Goal: Information Seeking & Learning: Learn about a topic

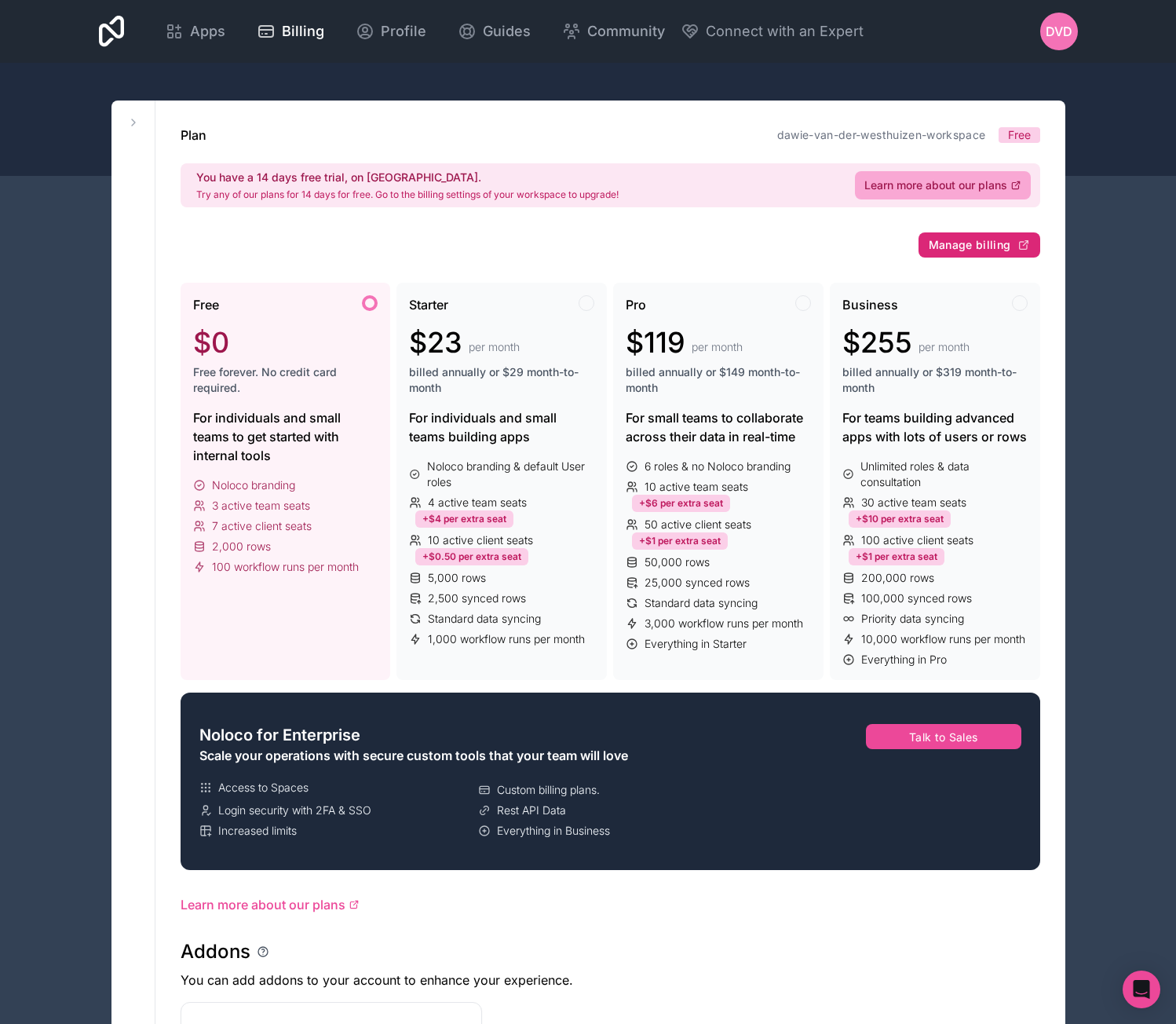
click at [982, 238] on span "Manage billing" at bounding box center [970, 245] width 82 height 14
click at [960, 185] on span "Learn more about our plans" at bounding box center [935, 185] width 143 height 15
click at [971, 247] on span "Manage billing" at bounding box center [970, 245] width 82 height 14
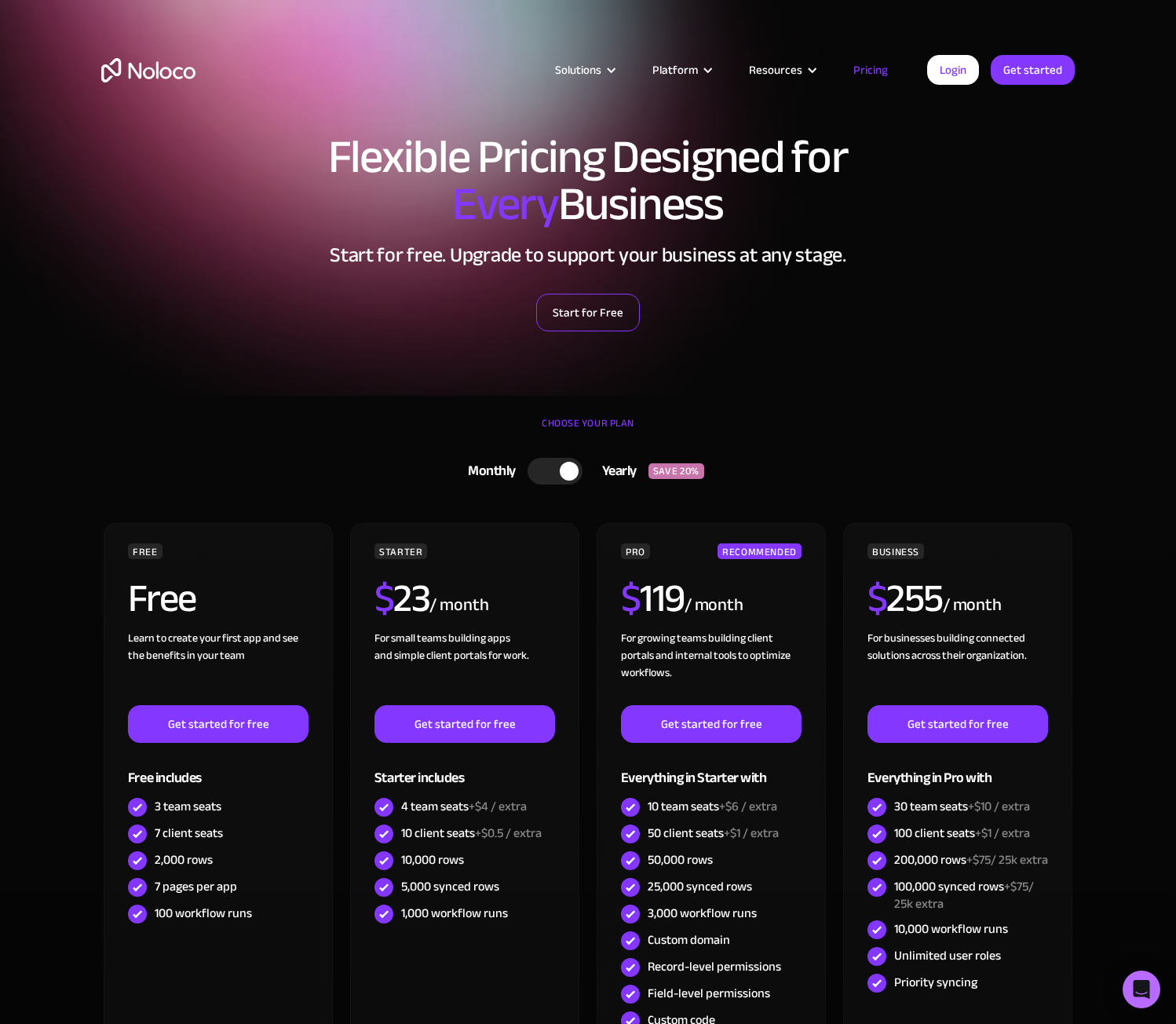
click at [600, 315] on link "Start for Free" at bounding box center [588, 312] width 103 height 37
click at [943, 75] on link "Login" at bounding box center [953, 69] width 52 height 30
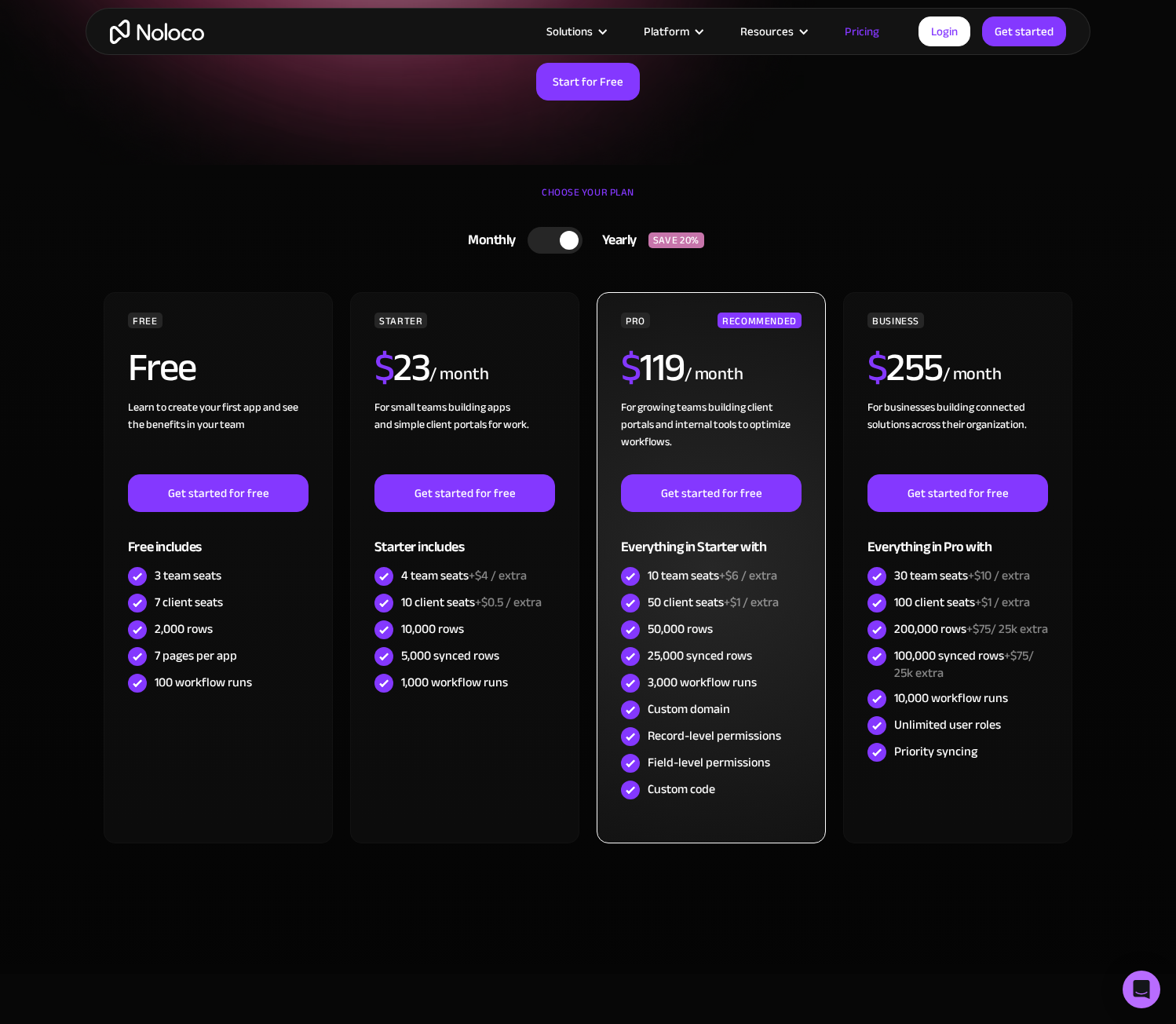
scroll to position [235, 0]
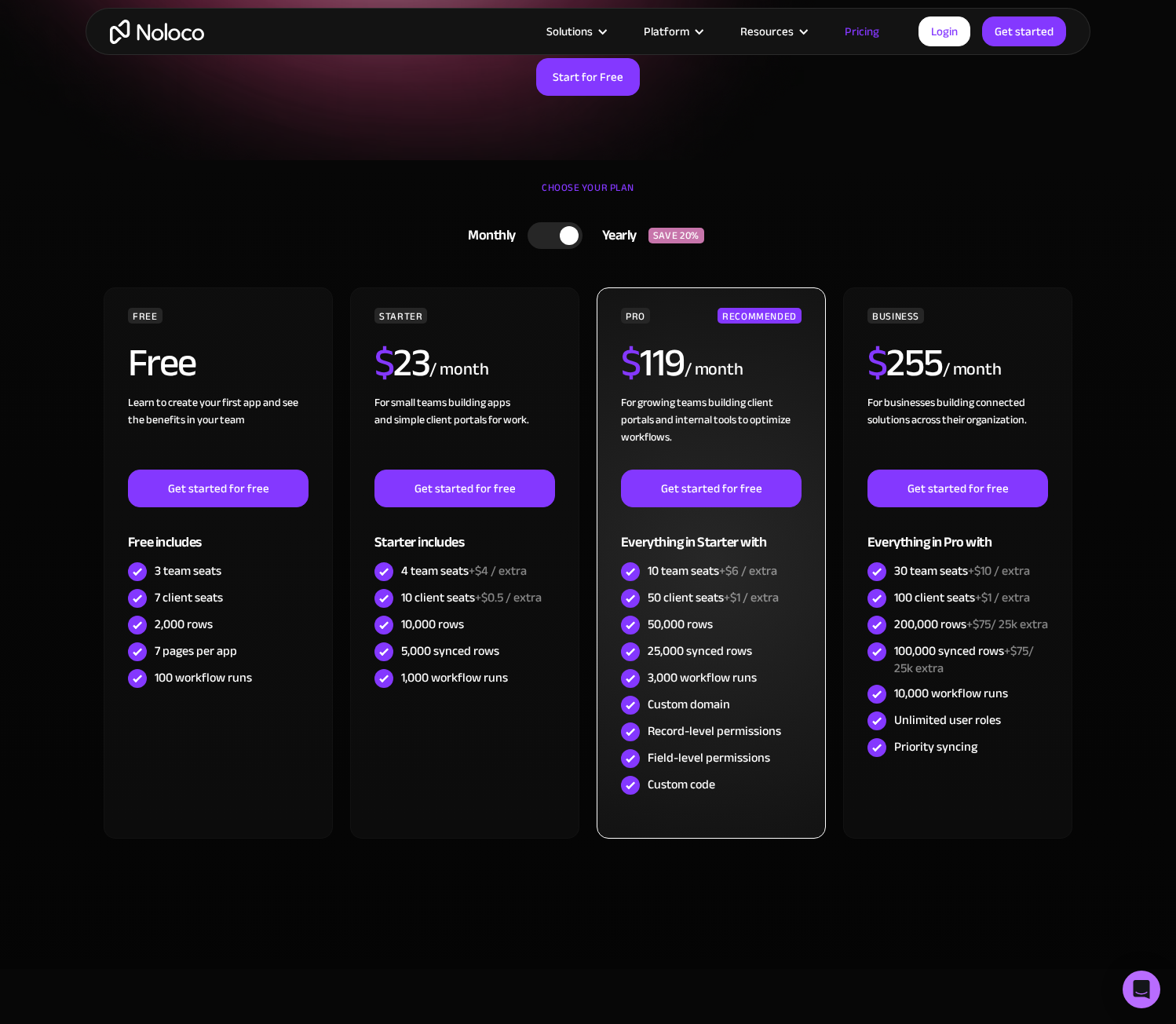
click at [671, 358] on h2 "$ 119" at bounding box center [653, 363] width 63 height 39
click at [690, 624] on div "50,000 rows" at bounding box center [680, 624] width 65 height 17
click at [680, 623] on div "50,000 rows" at bounding box center [680, 624] width 65 height 17
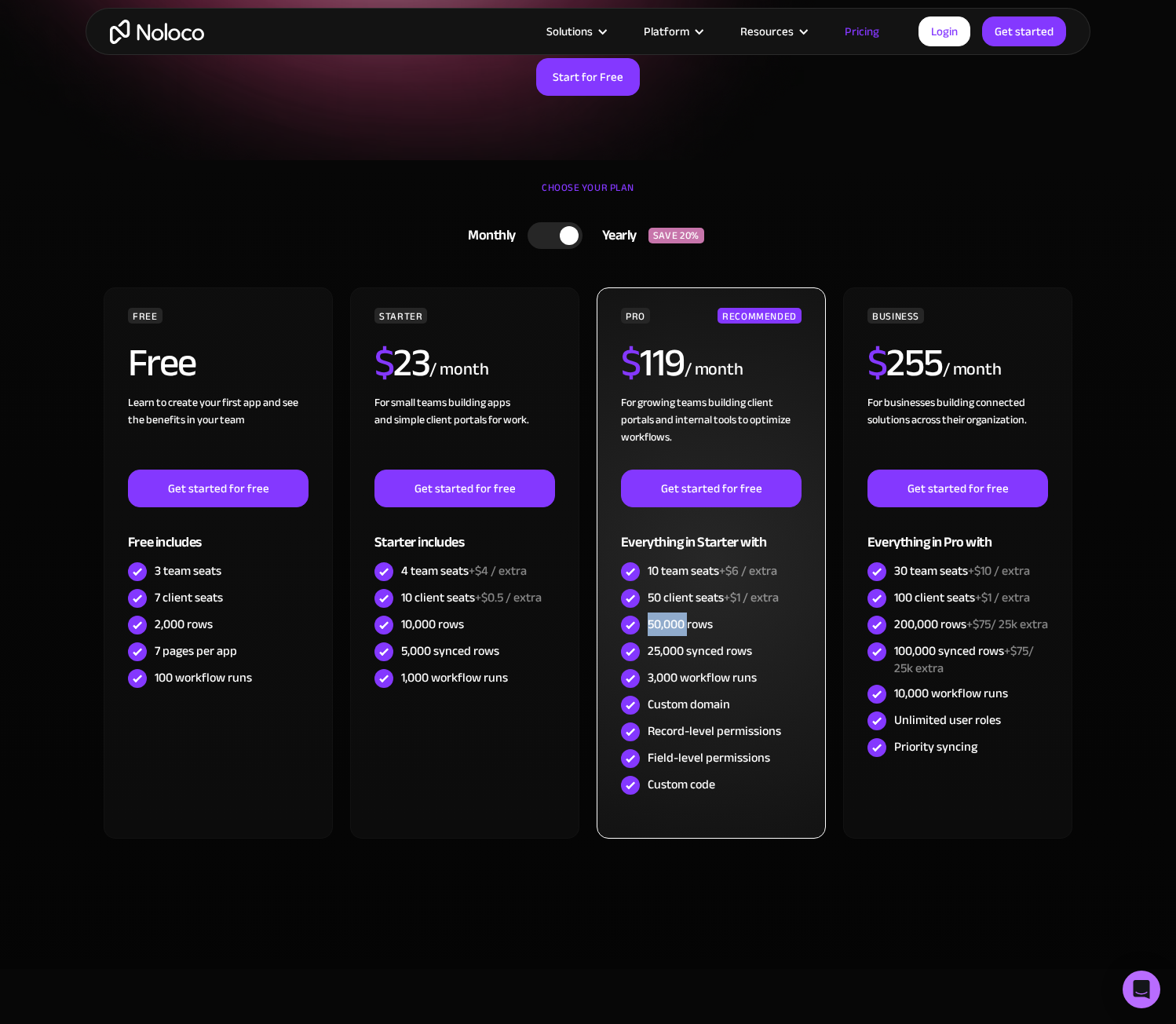
click at [680, 623] on div "50,000 rows" at bounding box center [680, 624] width 65 height 17
click at [692, 651] on div "25,000 synced rows" at bounding box center [699, 651] width 104 height 17
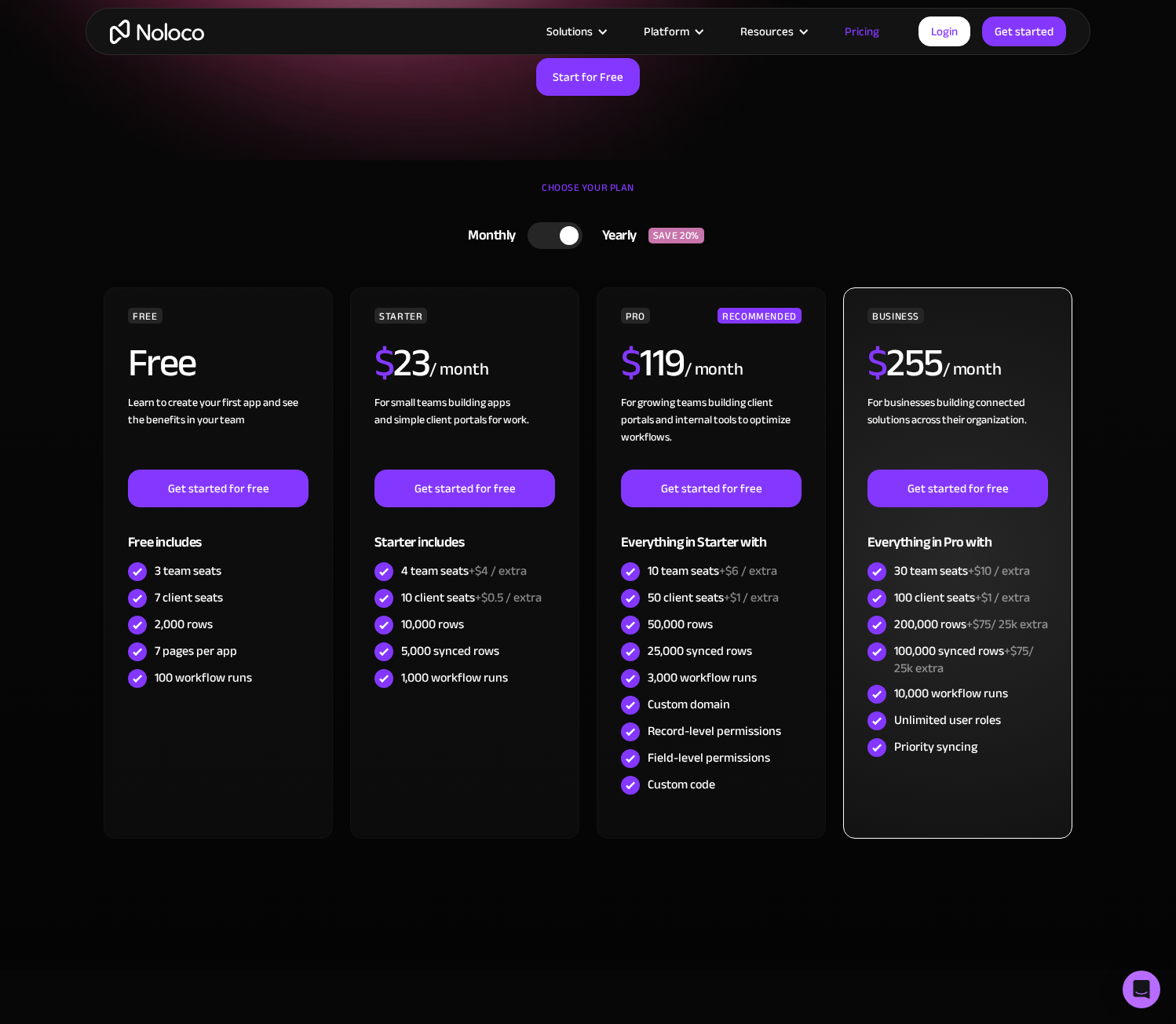
click at [929, 626] on div "200,000 rows +$75/ 25k extra" at bounding box center [971, 624] width 154 height 17
